Goal: Task Accomplishment & Management: Manage account settings

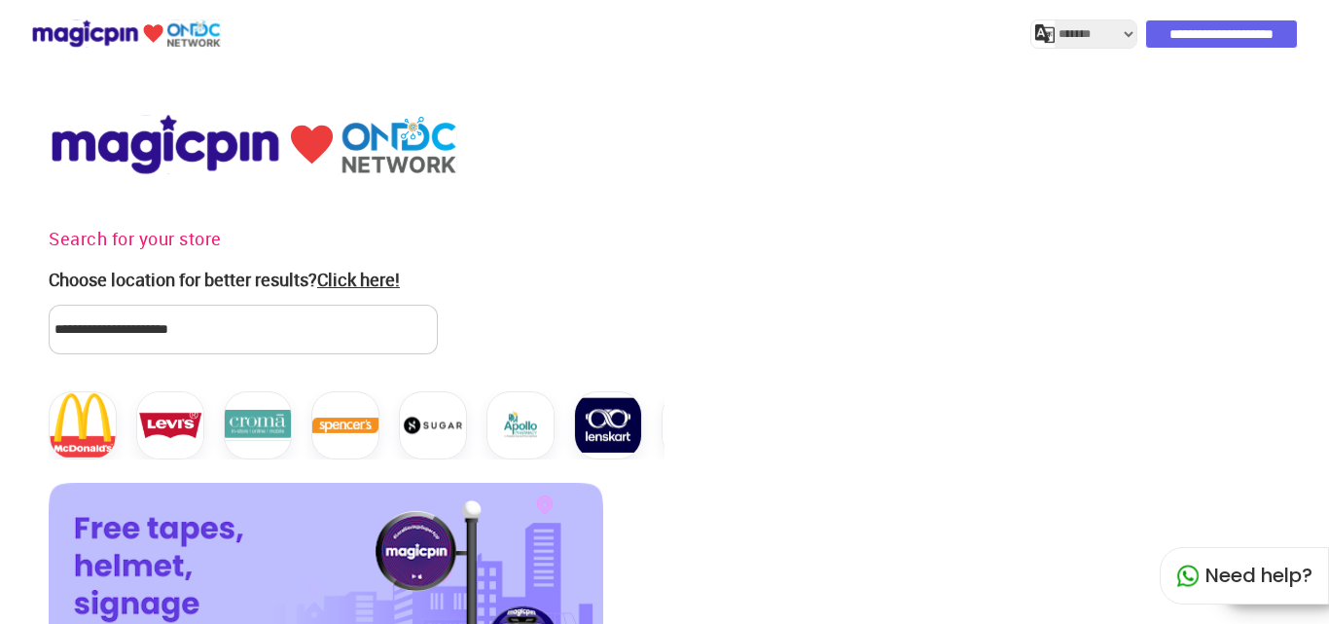
select select "*******"
click at [1175, 32] on input "**********" at bounding box center [1222, 33] width 151 height 27
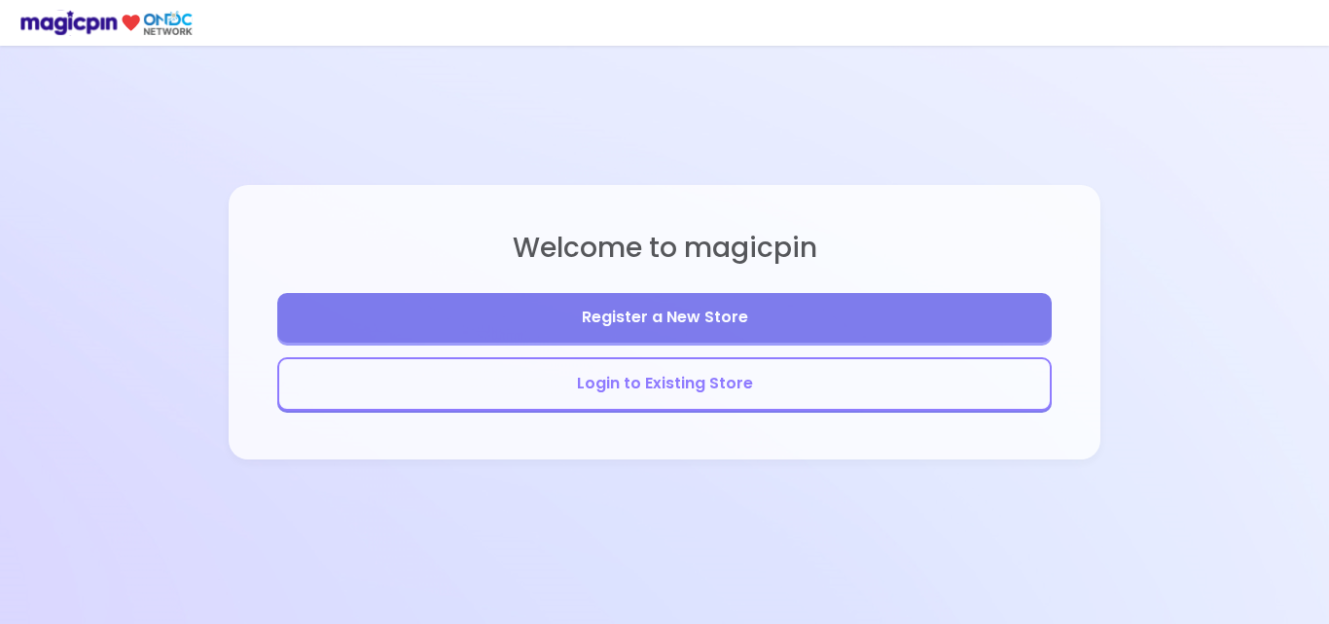
click at [670, 385] on button "Login to Existing Store" at bounding box center [664, 384] width 775 height 54
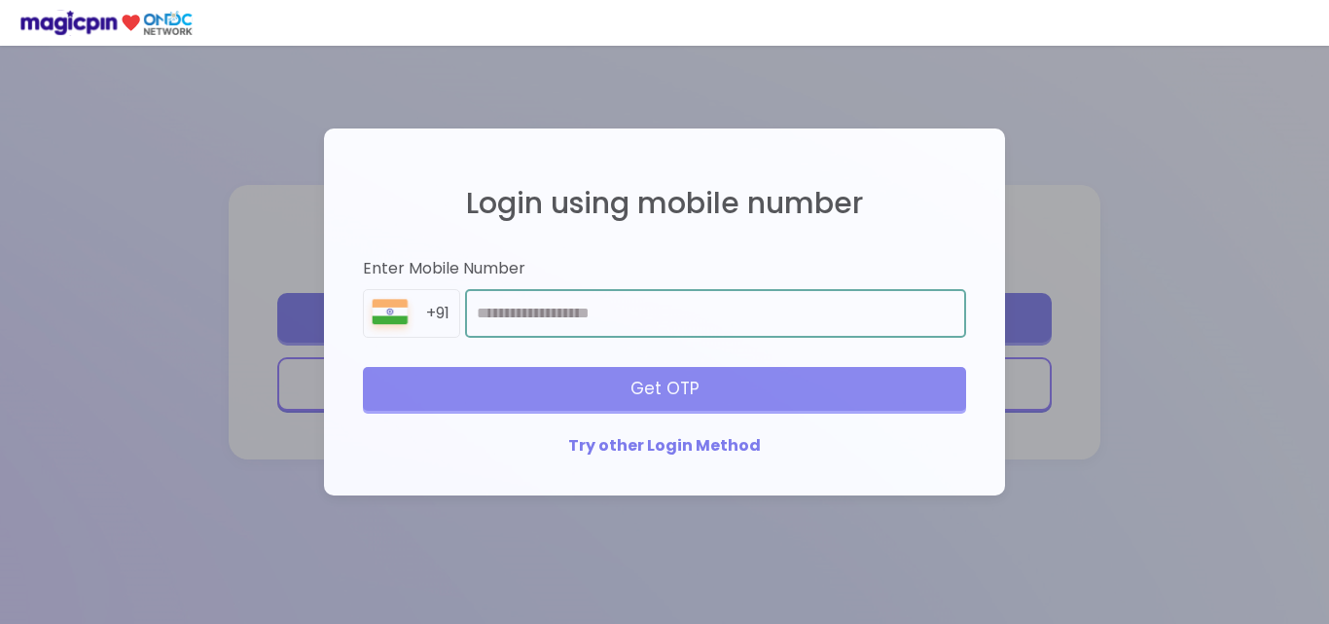
click at [510, 308] on input "number" at bounding box center [715, 313] width 501 height 49
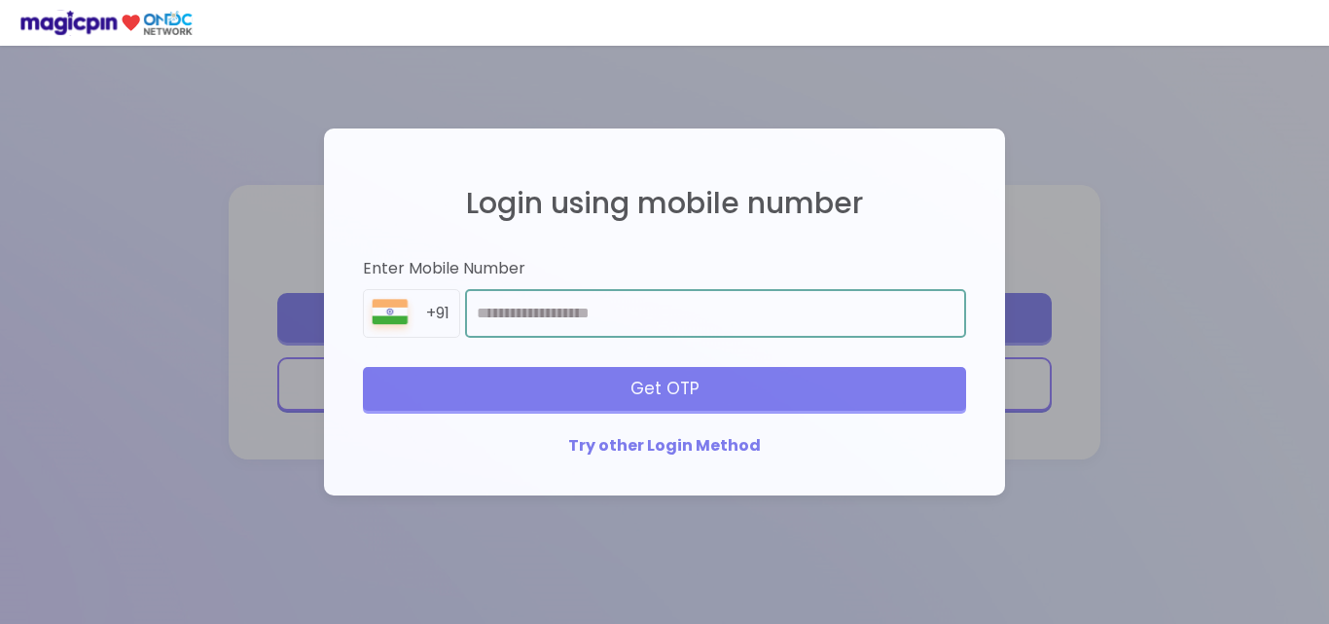
type input "**********"
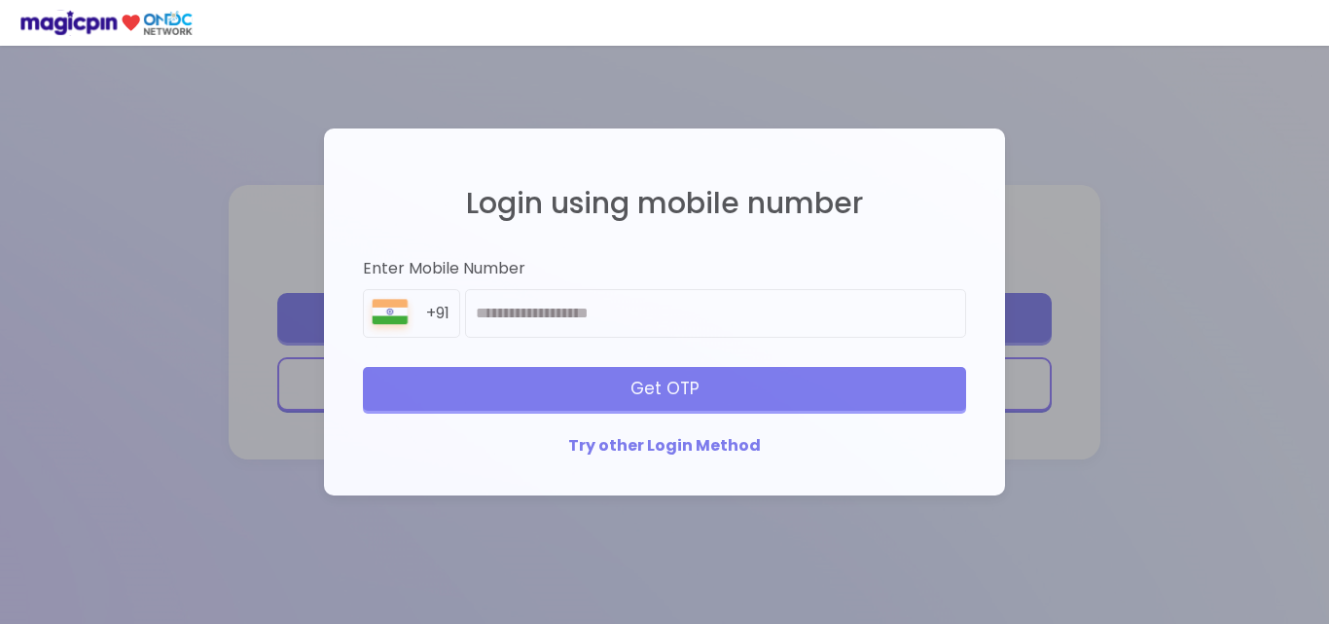
click at [568, 367] on div "Get OTP" at bounding box center [664, 388] width 603 height 43
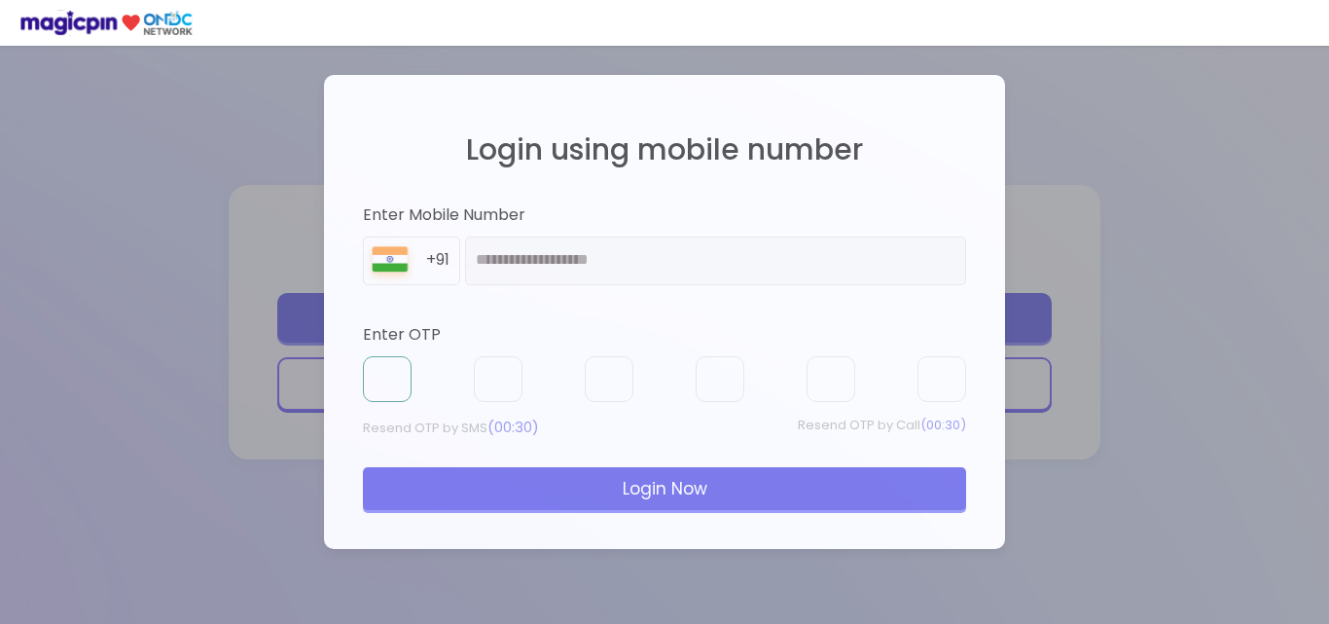
click at [381, 378] on input "text" at bounding box center [387, 379] width 49 height 47
type input "*"
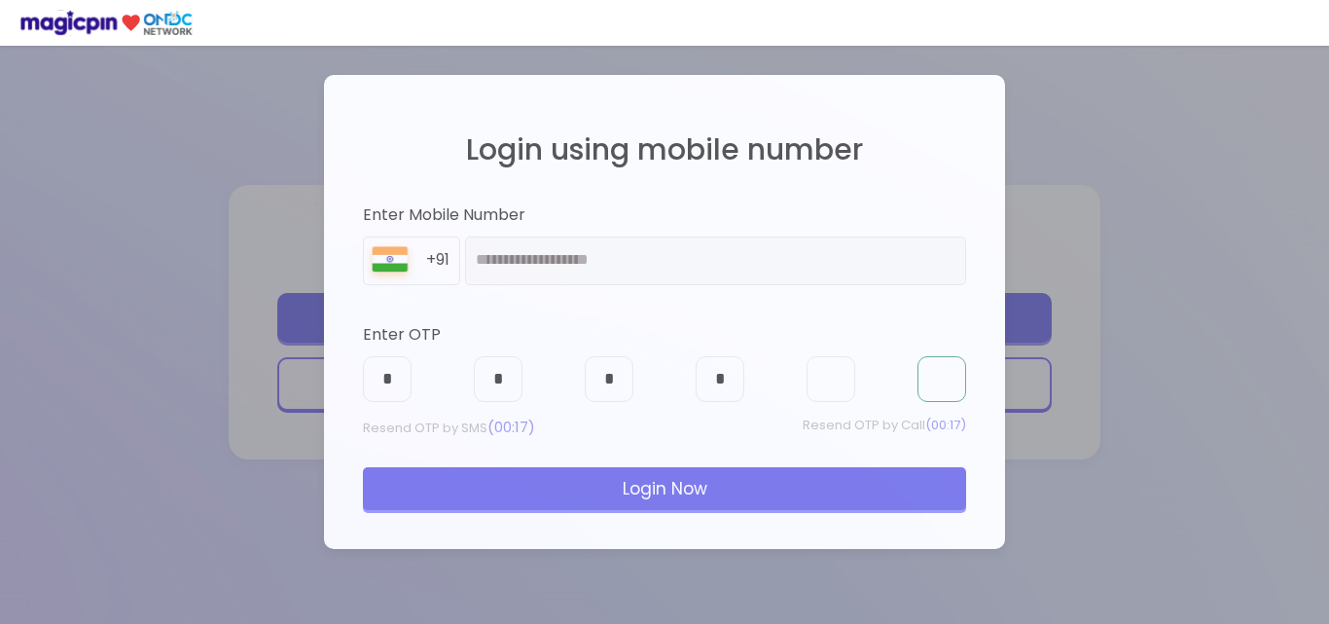
type input "*"
click at [510, 493] on div "Login Now" at bounding box center [664, 488] width 603 height 43
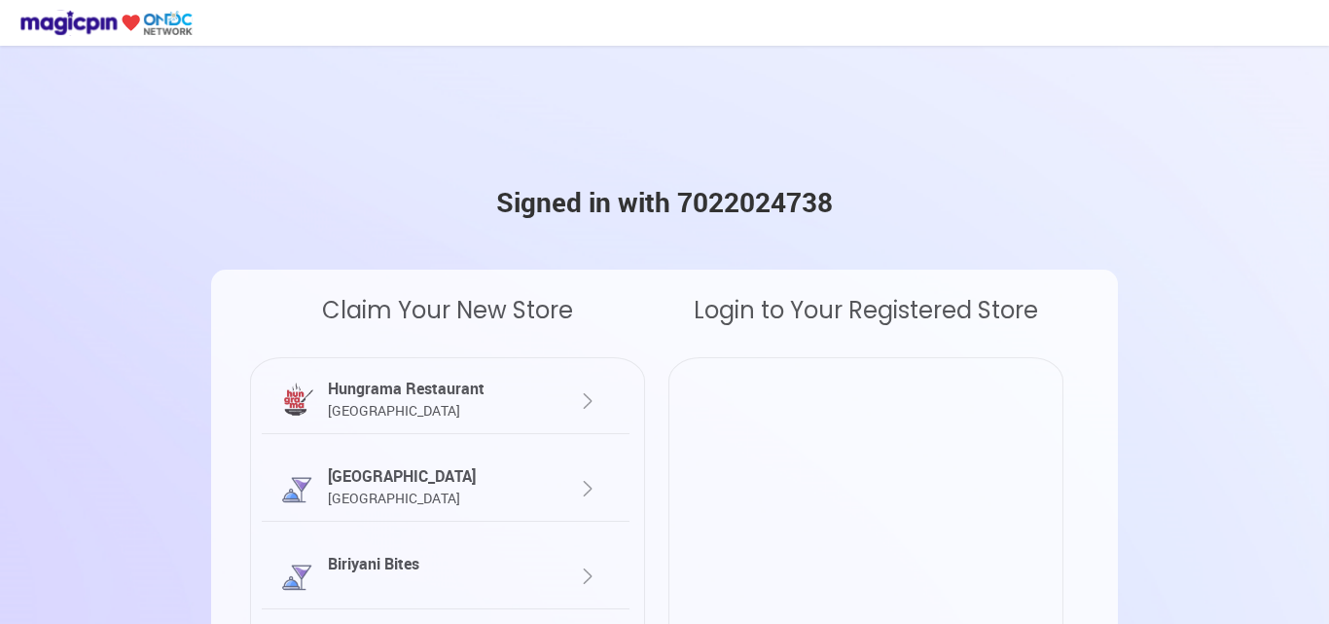
click at [486, 393] on div "Hungrama Restaurant [GEOGRAPHIC_DATA]" at bounding box center [430, 400] width 215 height 45
click at [560, 396] on div at bounding box center [568, 390] width 61 height 46
click at [543, 391] on div at bounding box center [568, 390] width 61 height 46
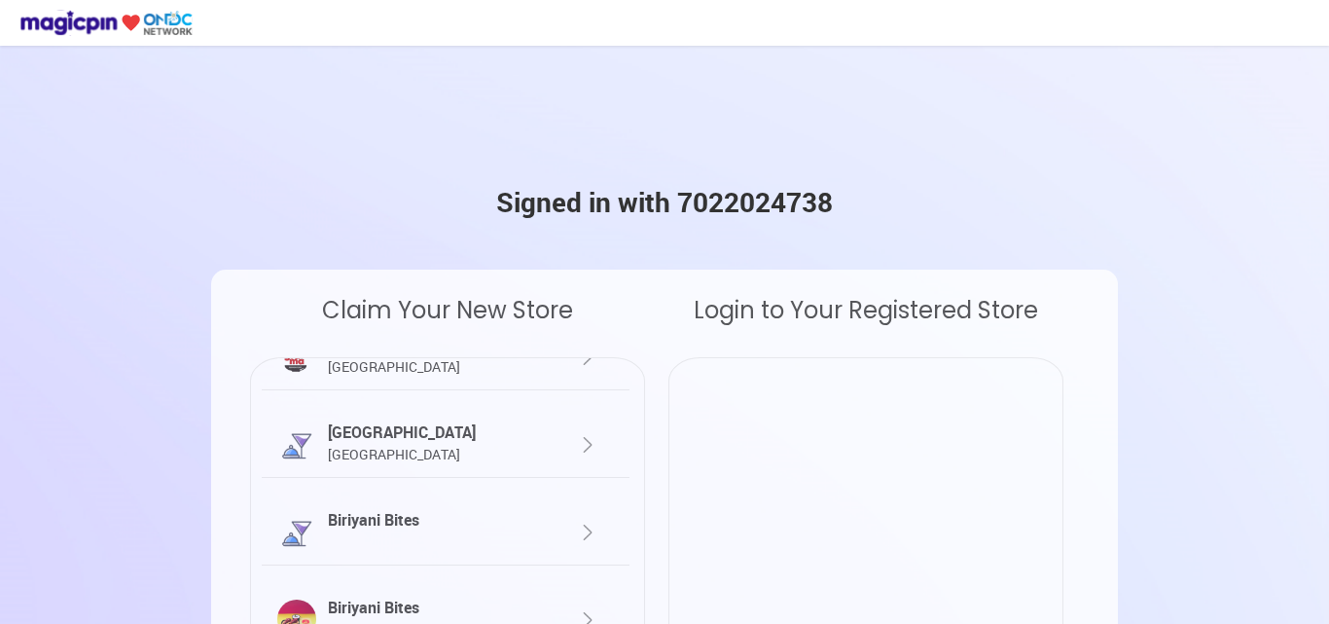
scroll to position [66, 0]
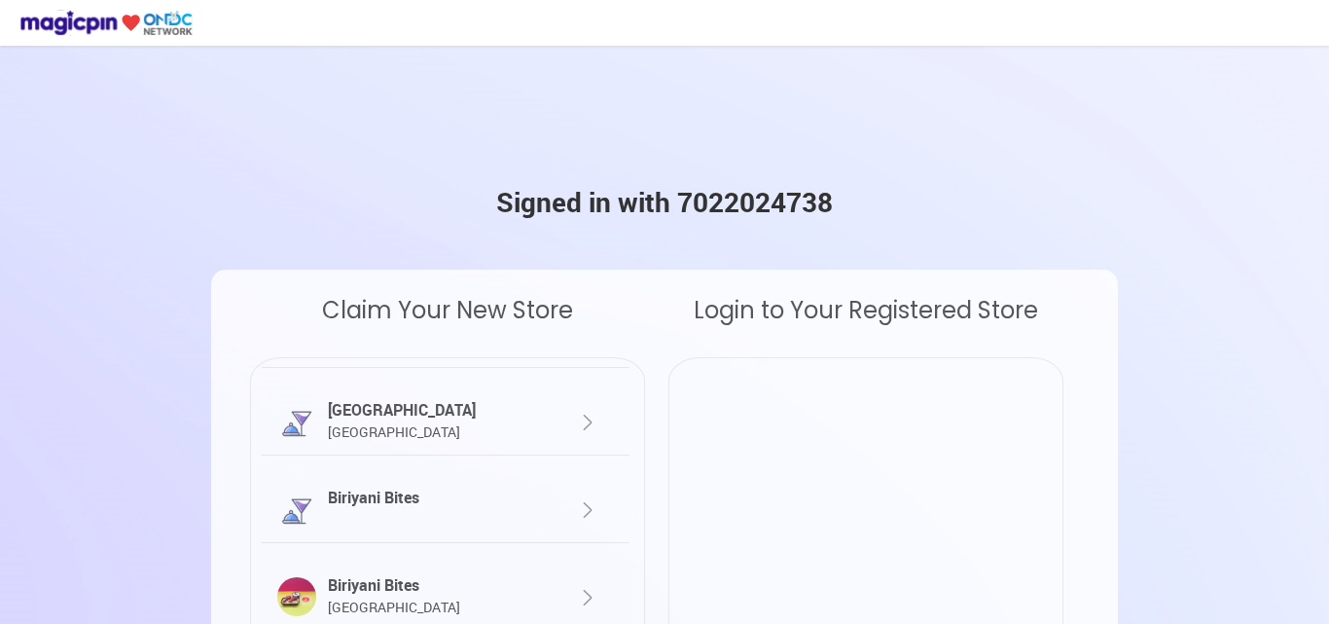
click at [492, 603] on div "Biriyani Bites [GEOGRAPHIC_DATA]" at bounding box center [430, 596] width 215 height 45
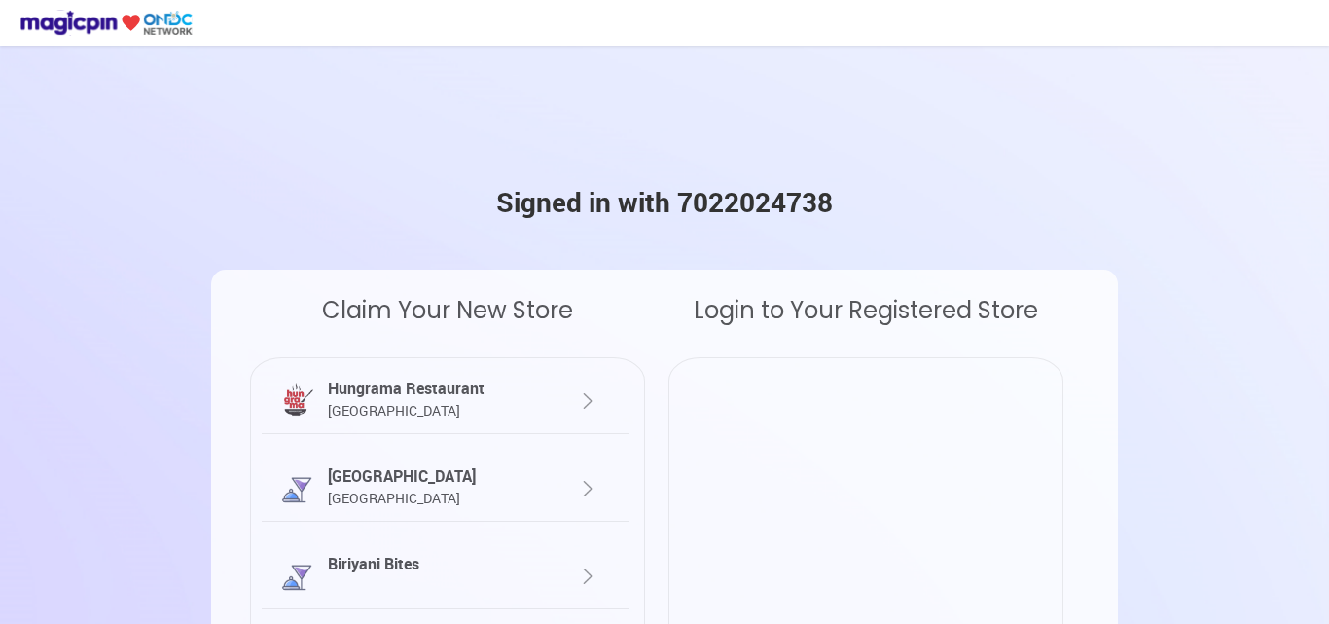
click at [372, 396] on div "Hungrama Restaurant [GEOGRAPHIC_DATA]" at bounding box center [430, 400] width 215 height 45
click at [306, 390] on img at bounding box center [296, 400] width 39 height 39
click at [559, 399] on div at bounding box center [568, 390] width 61 height 46
click at [568, 395] on div at bounding box center [568, 390] width 61 height 46
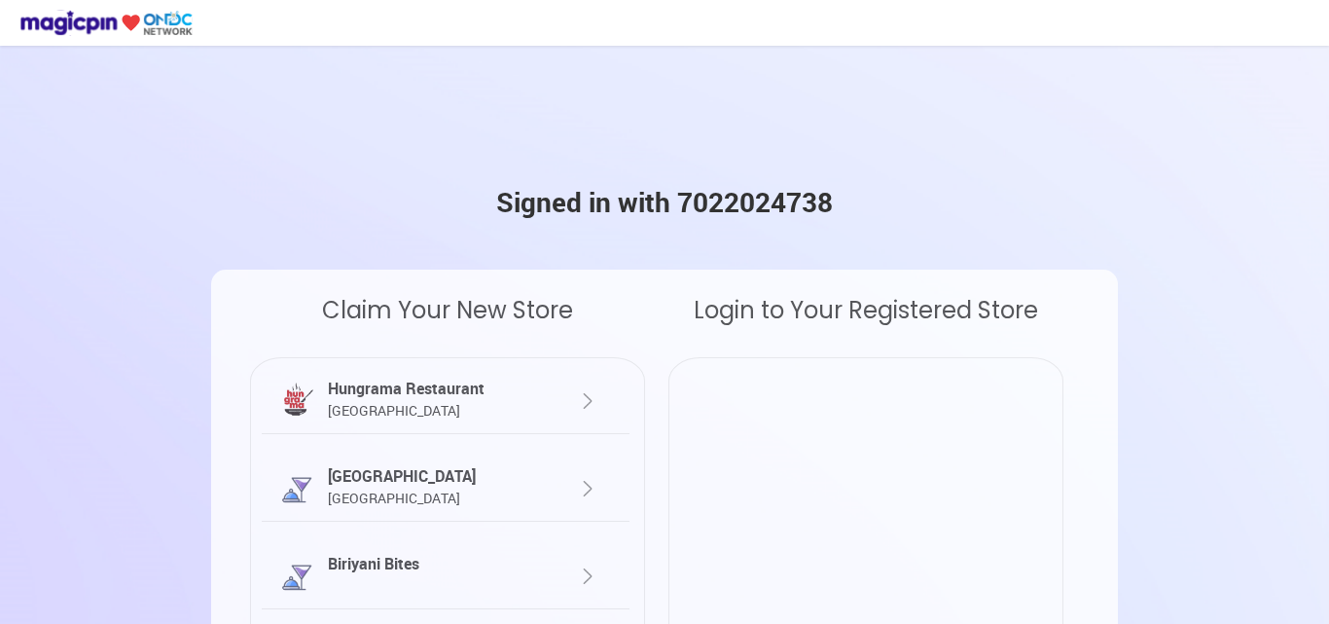
click at [568, 395] on div at bounding box center [568, 390] width 61 height 46
click at [568, 393] on div at bounding box center [568, 390] width 61 height 46
click at [568, 392] on div at bounding box center [568, 390] width 61 height 46
click at [569, 388] on div at bounding box center [568, 390] width 61 height 46
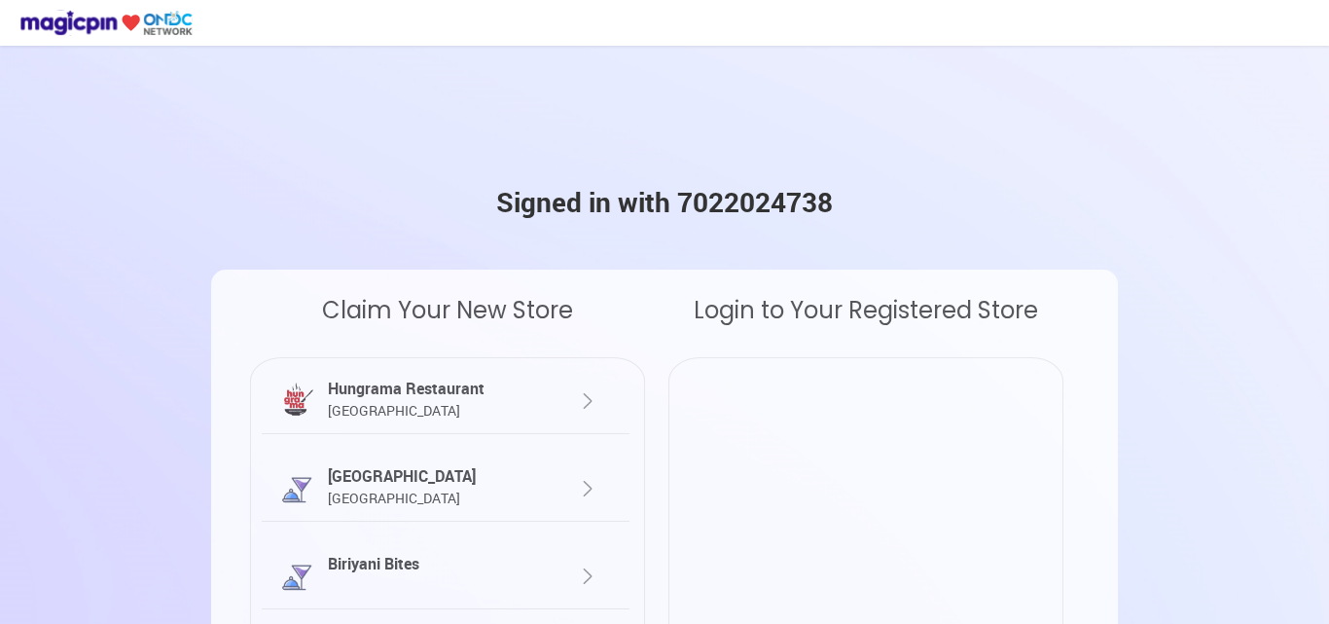
click at [568, 386] on div at bounding box center [568, 390] width 61 height 46
click at [563, 386] on div at bounding box center [568, 390] width 61 height 46
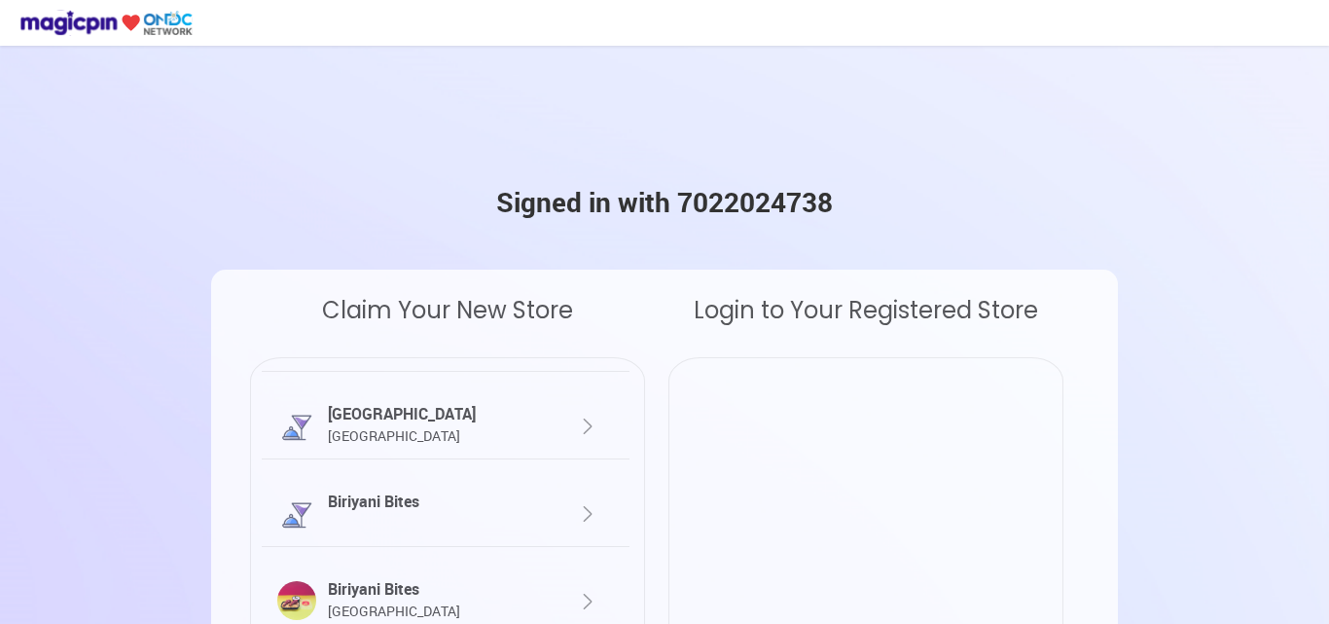
scroll to position [66, 0]
click at [492, 597] on div "Biriyani Bites [GEOGRAPHIC_DATA]" at bounding box center [430, 596] width 215 height 45
